Goal: Task Accomplishment & Management: Complete application form

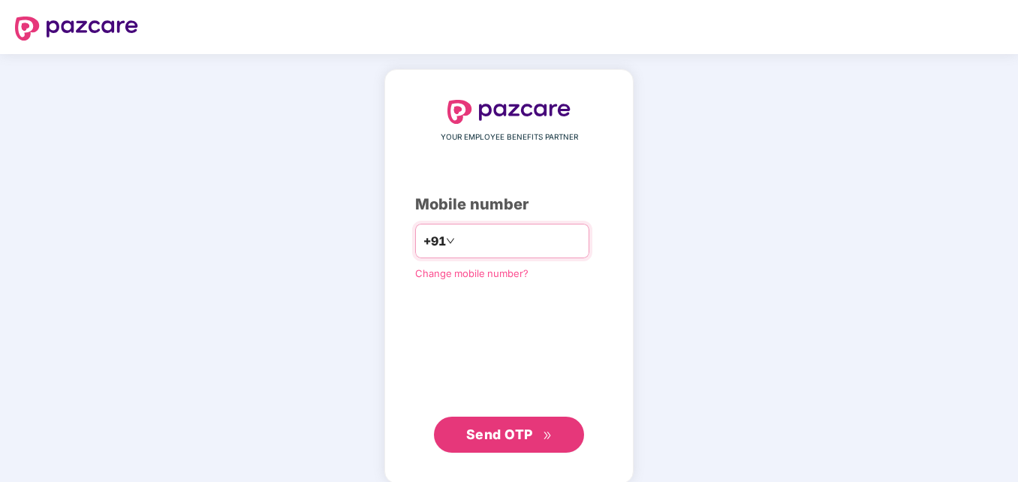
click at [500, 239] on input "number" at bounding box center [519, 241] width 123 height 24
type input "**********"
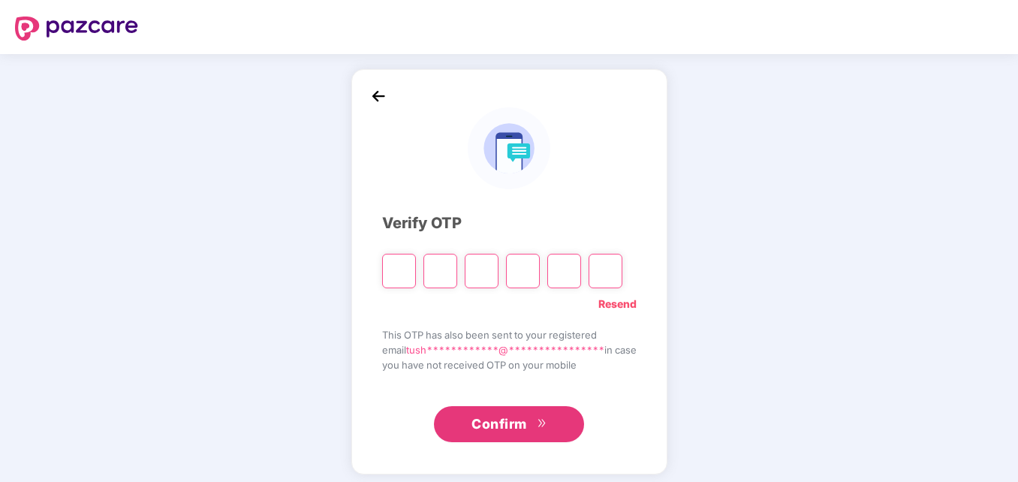
type input "*"
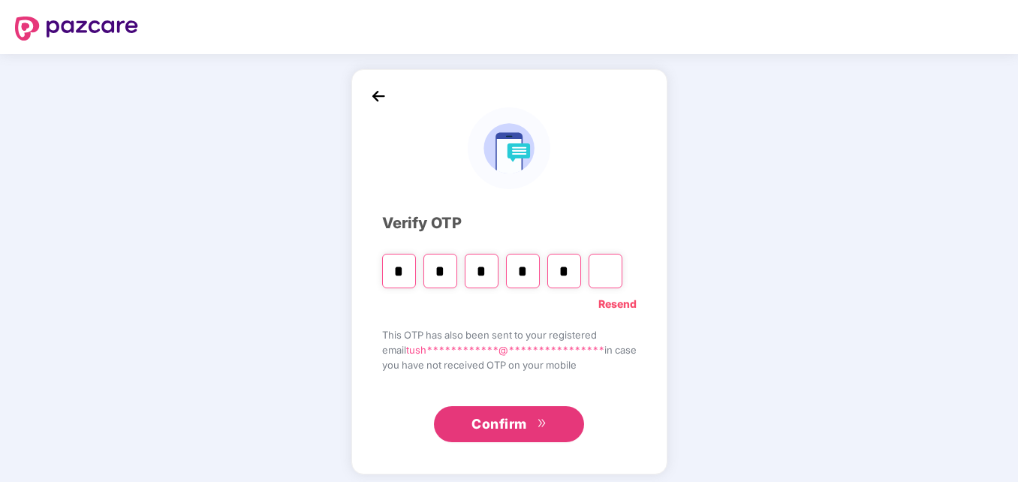
type input "*"
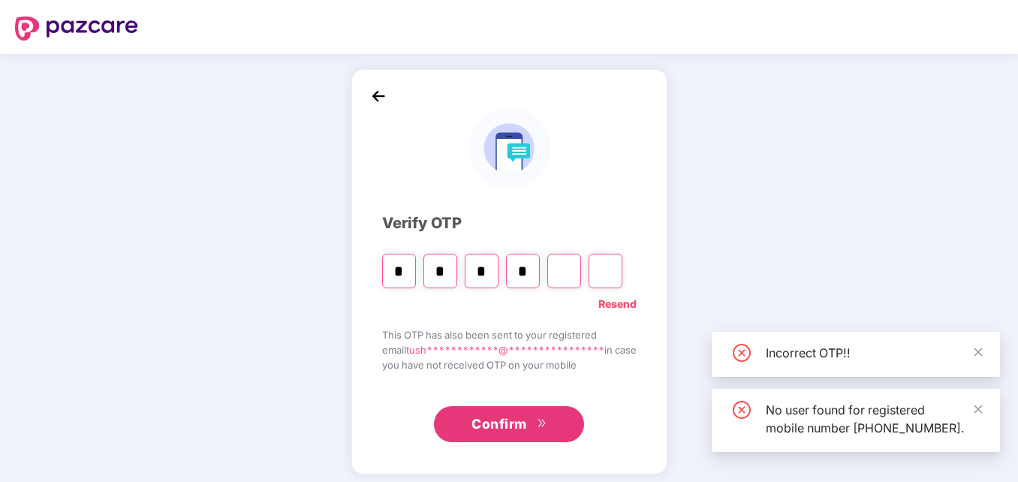
type input "*"
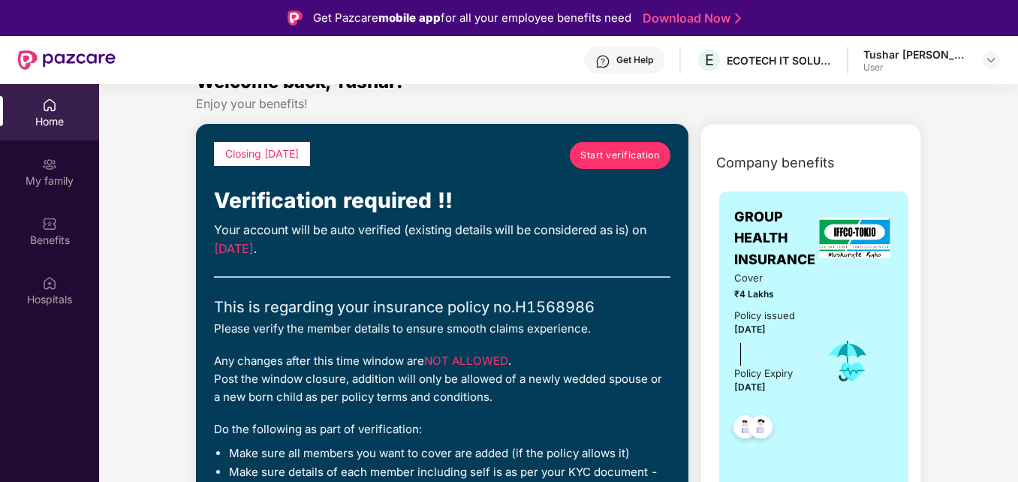
scroll to position [75, 0]
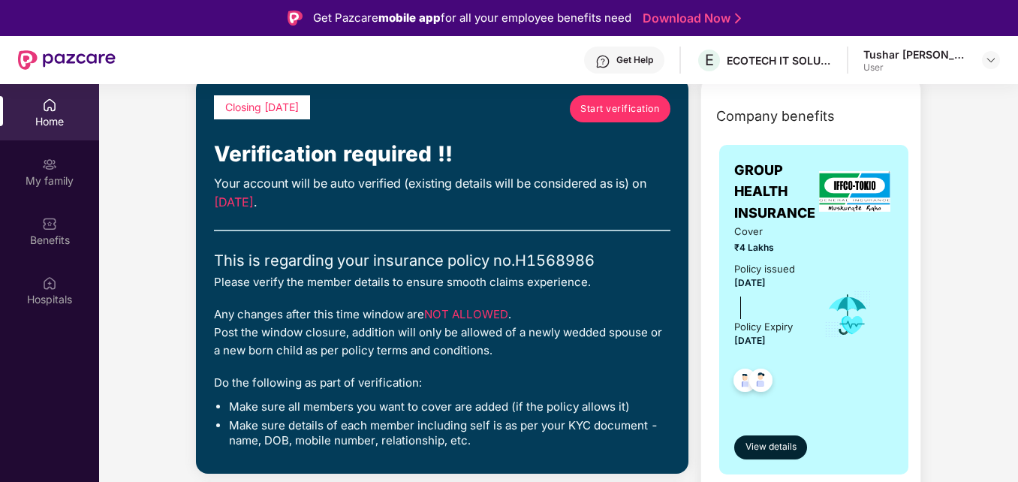
click at [615, 115] on span "Start verification" at bounding box center [619, 108] width 79 height 14
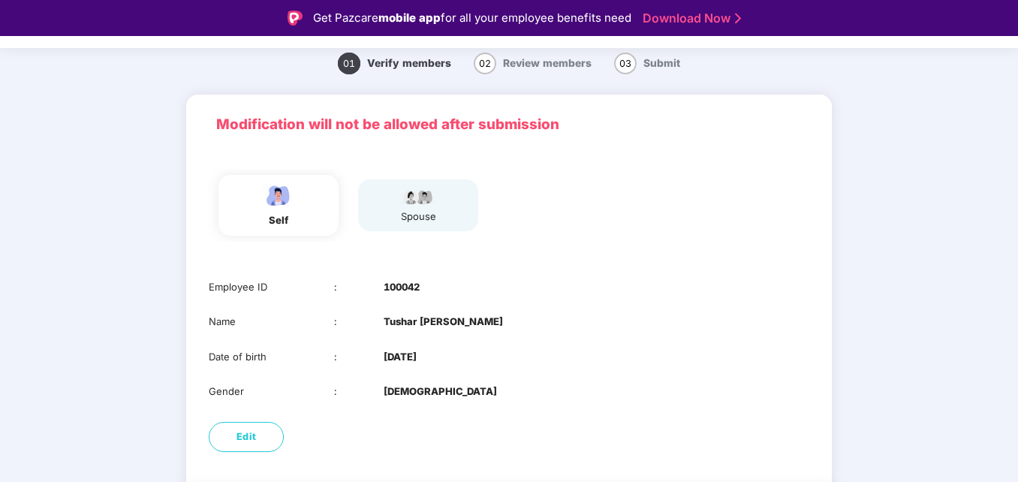
scroll to position [75, 0]
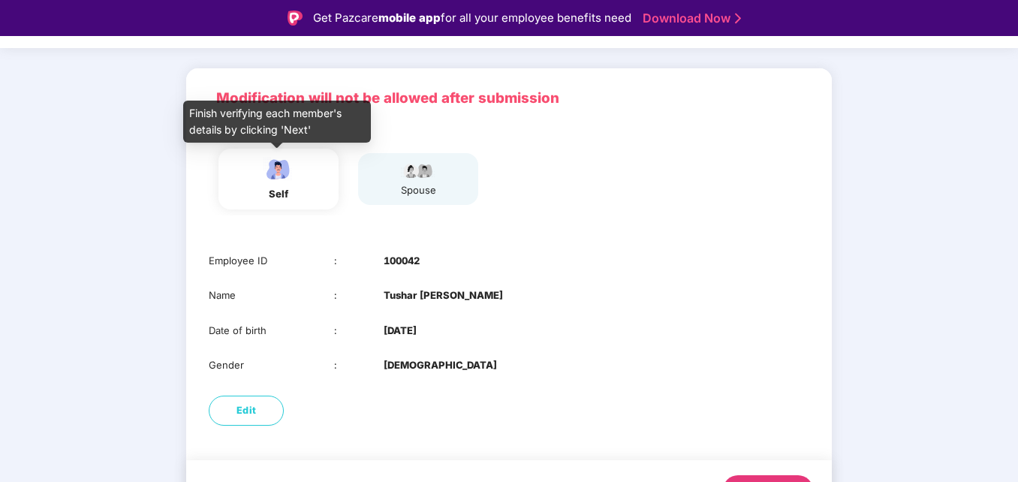
click at [281, 176] on img at bounding box center [279, 169] width 38 height 26
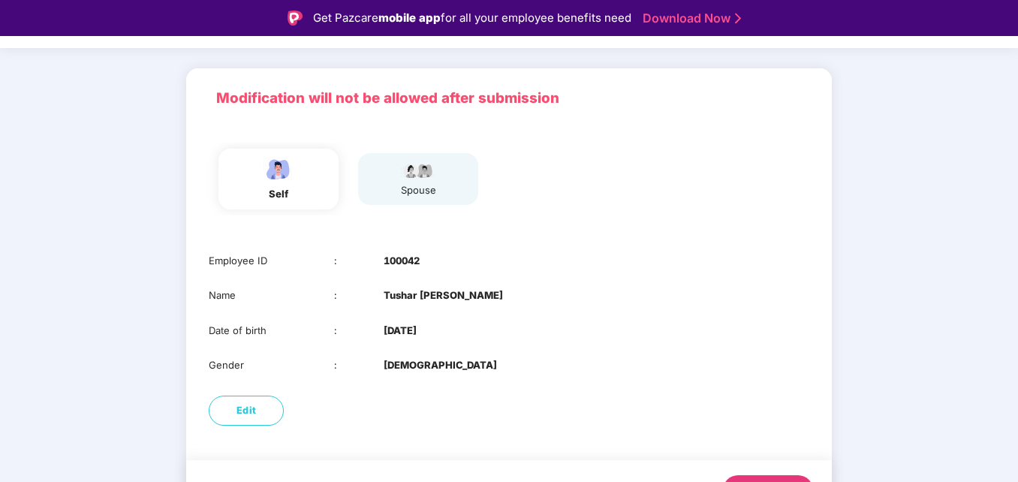
scroll to position [112, 0]
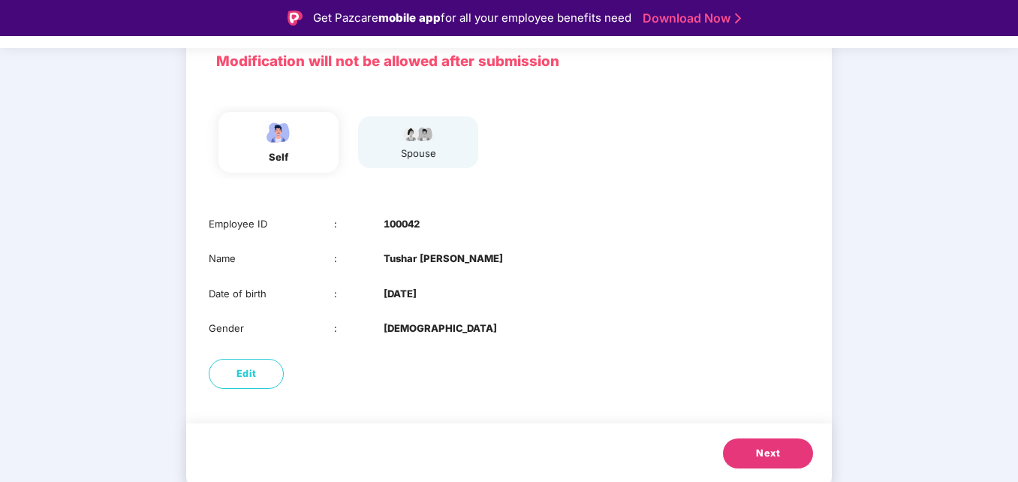
click at [766, 451] on span "Next" at bounding box center [768, 453] width 24 height 15
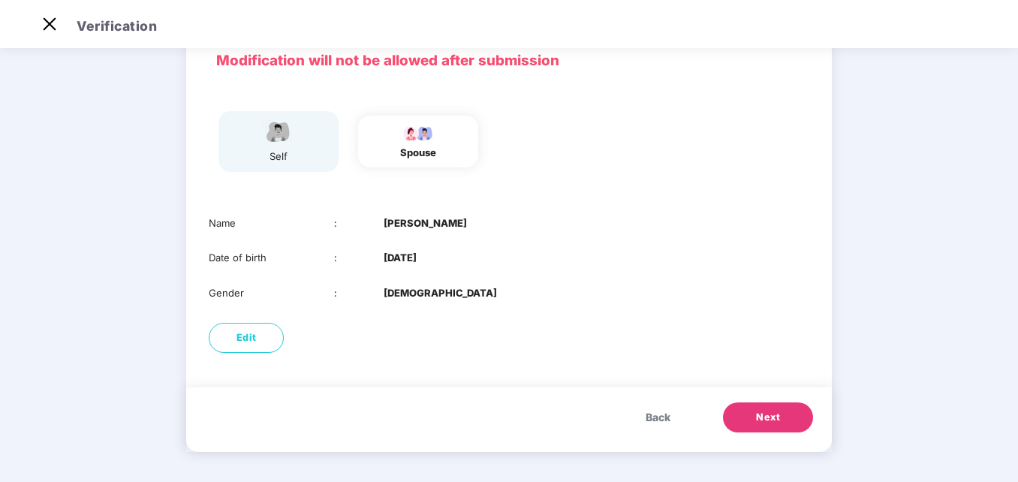
click at [765, 408] on button "Next" at bounding box center [768, 417] width 90 height 30
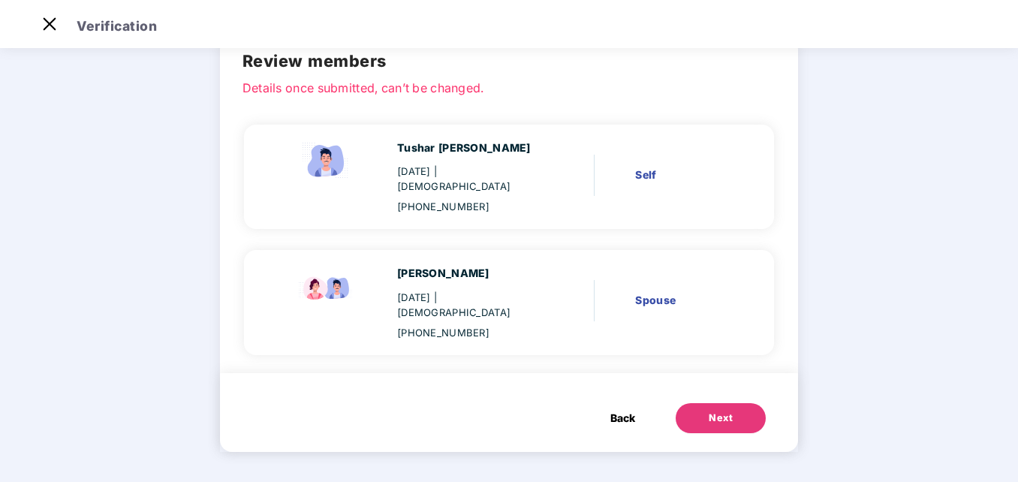
scroll to position [43, 0]
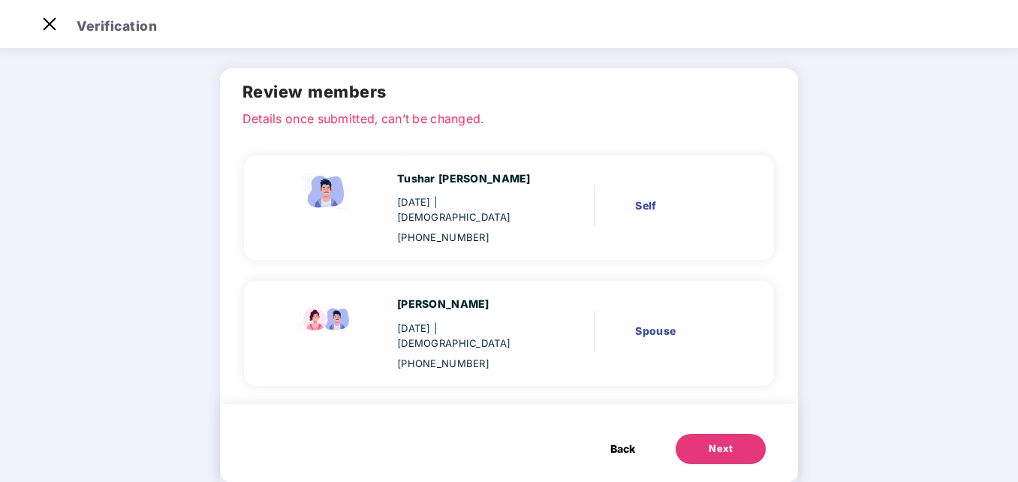
click at [722, 434] on button "Next" at bounding box center [721, 449] width 90 height 30
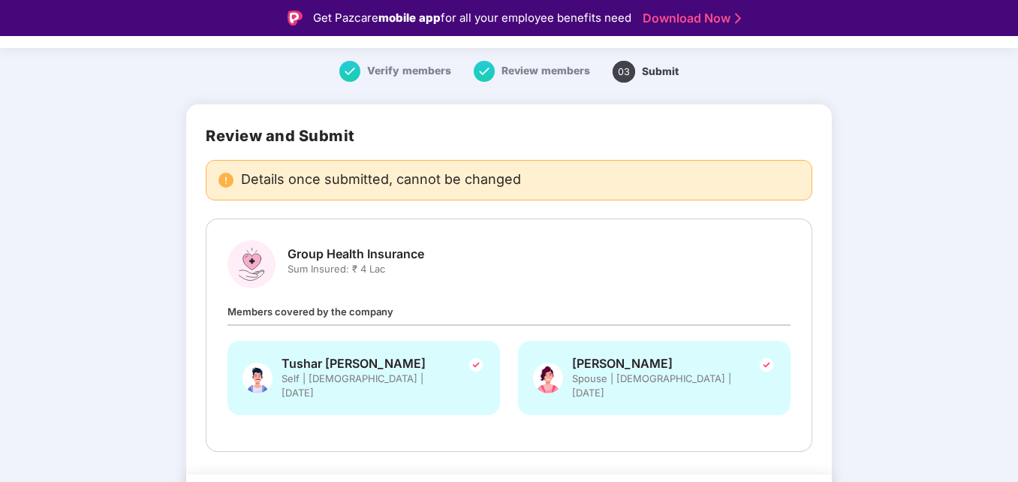
scroll to position [83, 0]
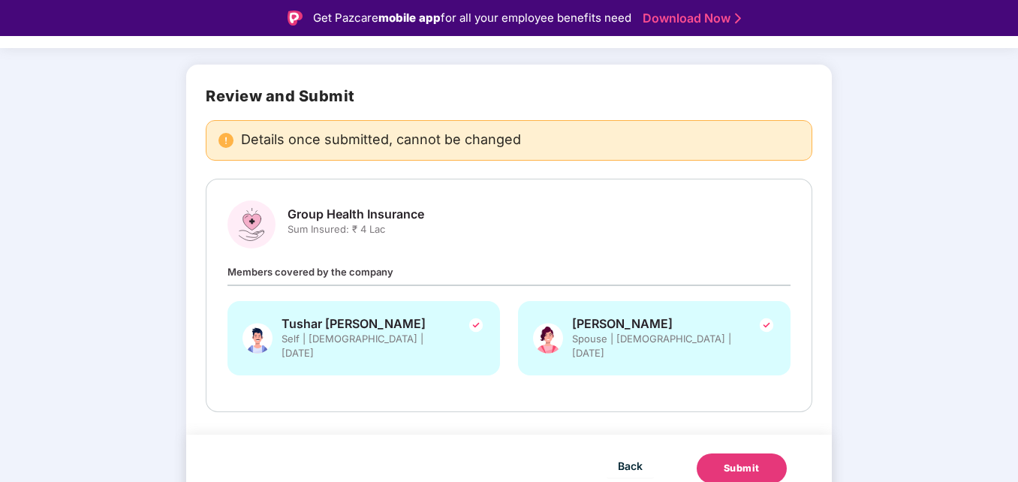
click at [732, 461] on div "Submit" at bounding box center [742, 468] width 36 height 15
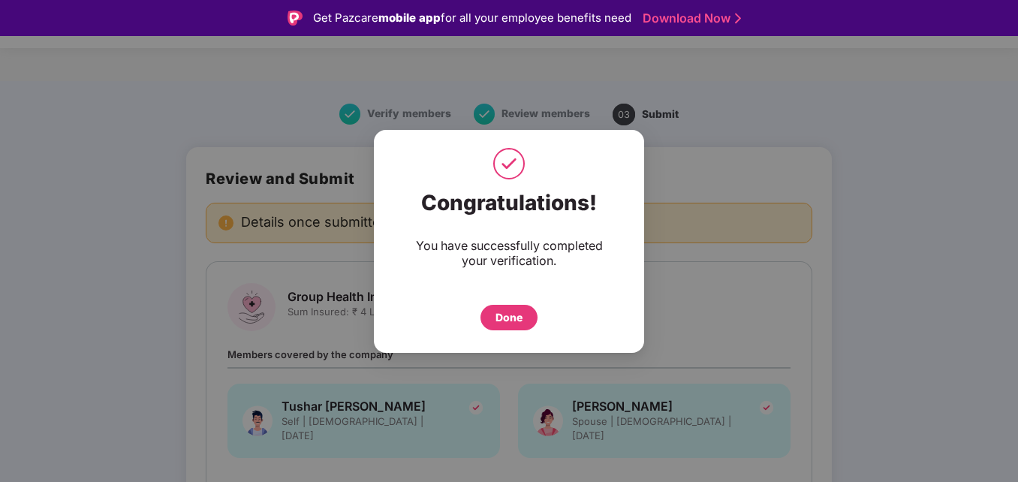
click at [511, 317] on div "Done" at bounding box center [509, 317] width 27 height 17
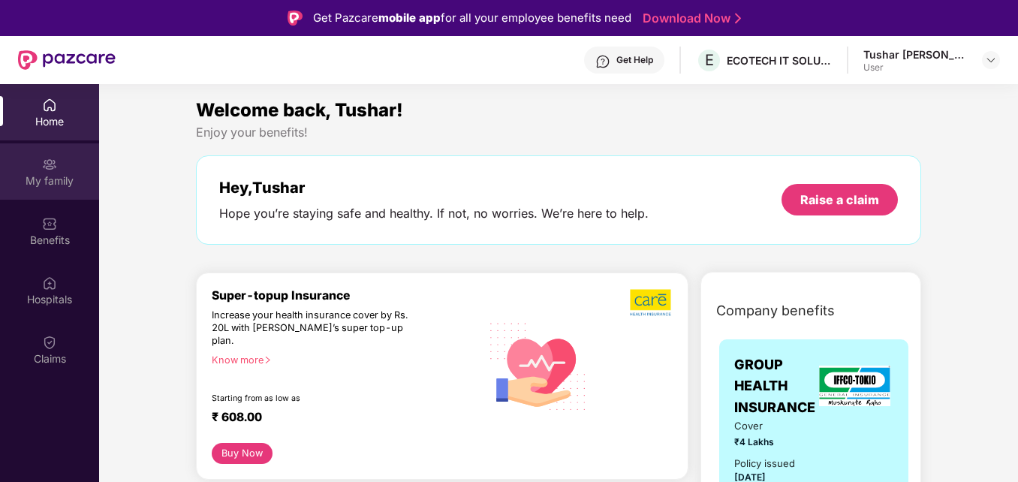
click at [49, 163] on img at bounding box center [49, 164] width 15 height 15
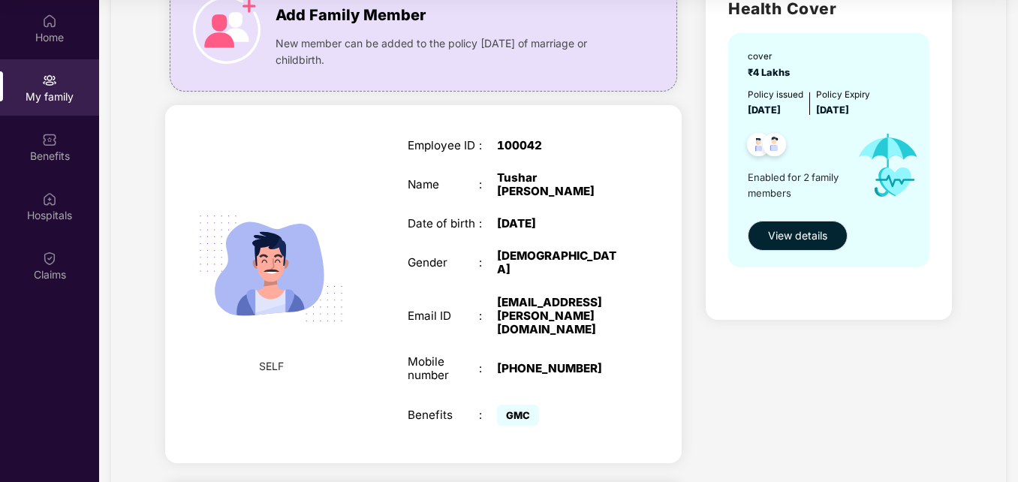
scroll to position [150, 0]
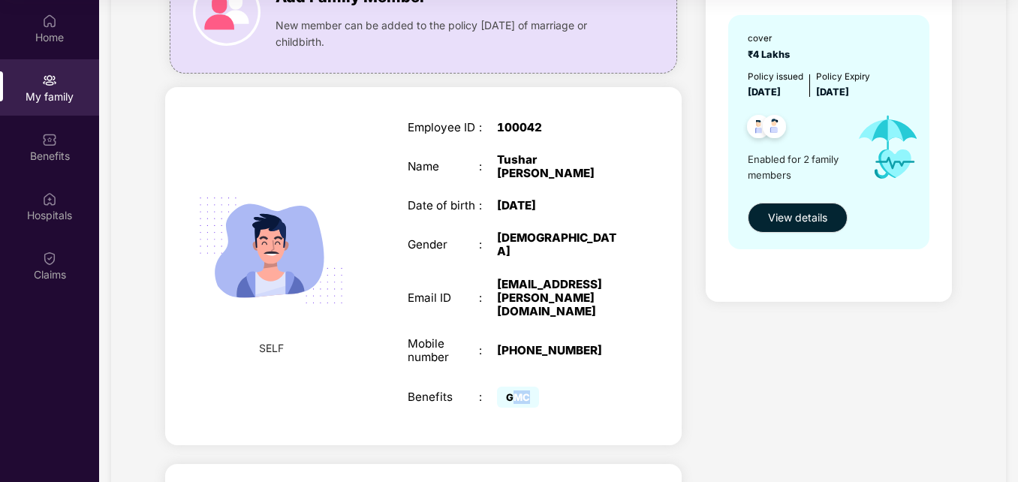
drag, startPoint x: 515, startPoint y: 369, endPoint x: 532, endPoint y: 366, distance: 17.7
click at [532, 387] on span "GMC" at bounding box center [518, 397] width 42 height 21
drag, startPoint x: 532, startPoint y: 366, endPoint x: 598, endPoint y: 366, distance: 65.3
click at [598, 383] on div "GMC" at bounding box center [559, 397] width 125 height 29
